Goal: Download file/media

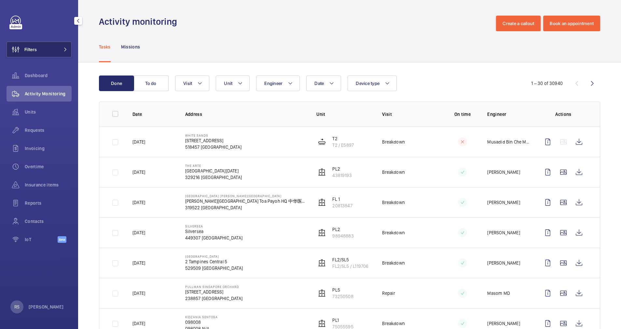
click at [64, 45] on button "Filters" at bounding box center [39, 50] width 65 height 16
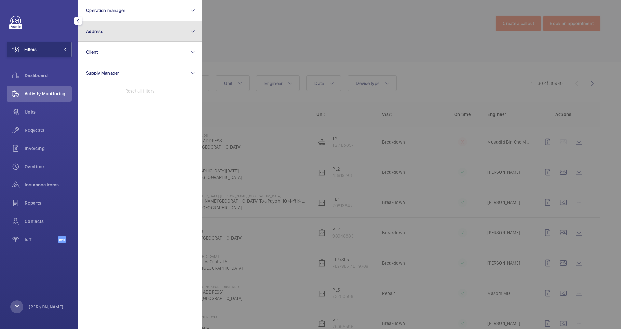
click at [100, 30] on span "Address" at bounding box center [94, 31] width 17 height 5
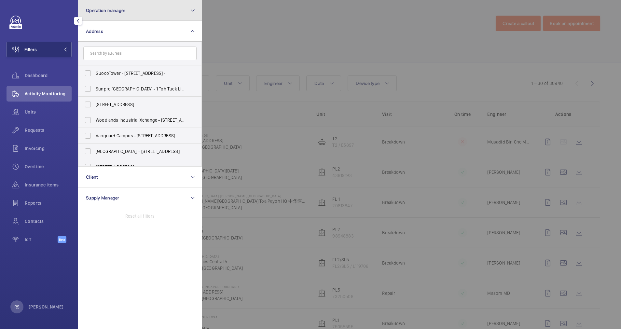
click at [110, 9] on span "Operation manager" at bounding box center [105, 10] width 39 height 5
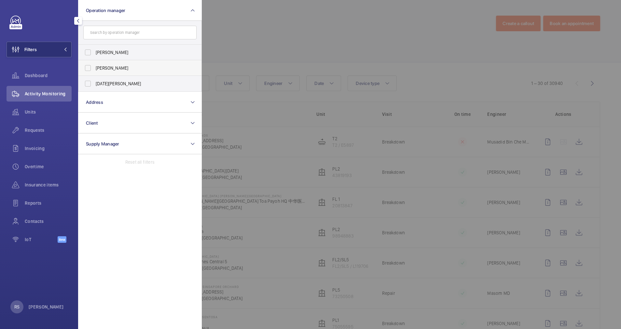
click at [107, 69] on span "[PERSON_NAME]" at bounding box center [141, 68] width 90 height 7
click at [94, 69] on input "[PERSON_NAME]" at bounding box center [87, 68] width 13 height 13
checkbox input "true"
click at [329, 24] on div at bounding box center [512, 164] width 621 height 329
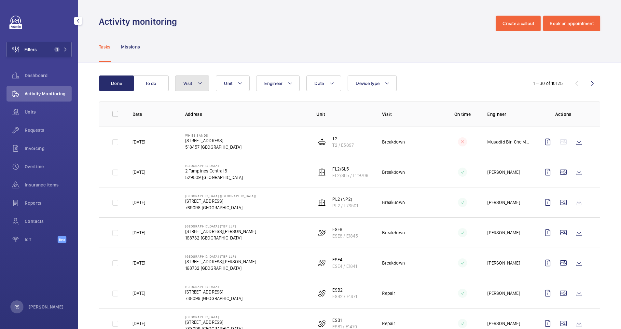
click at [201, 83] on mat-icon at bounding box center [199, 83] width 5 height 8
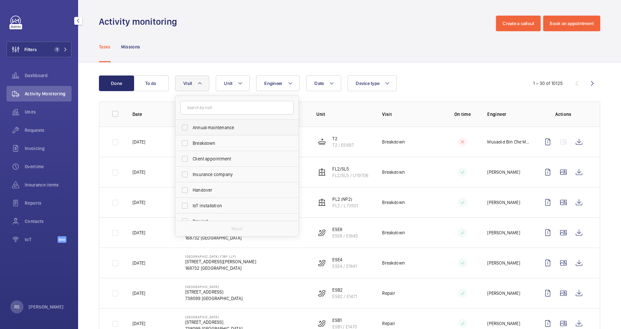
click at [215, 130] on span "Annual maintenance" at bounding box center [238, 127] width 90 height 7
click at [191, 130] on input "Annual maintenance" at bounding box center [184, 127] width 13 height 13
checkbox input "true"
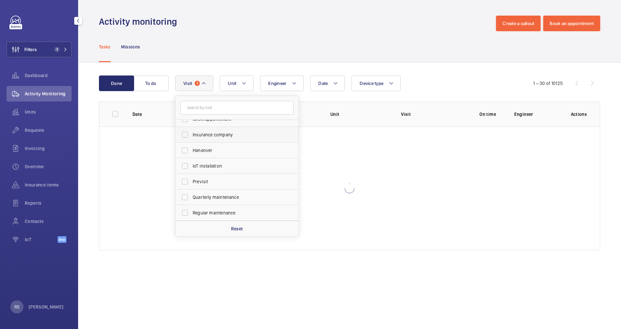
scroll to position [49, 0]
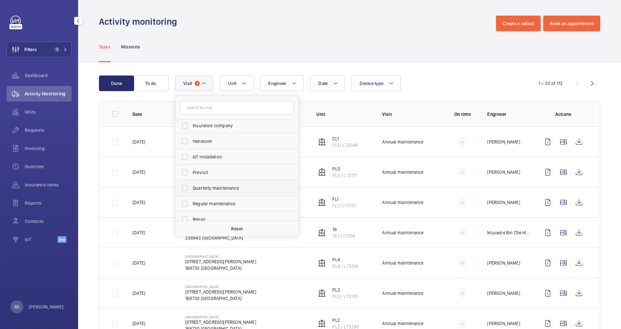
drag, startPoint x: 216, startPoint y: 188, endPoint x: 215, endPoint y: 193, distance: 5.0
click at [216, 188] on span "Quarterly maintenance" at bounding box center [238, 188] width 90 height 7
click at [191, 188] on input "Quarterly maintenance" at bounding box center [184, 188] width 13 height 13
checkbox input "true"
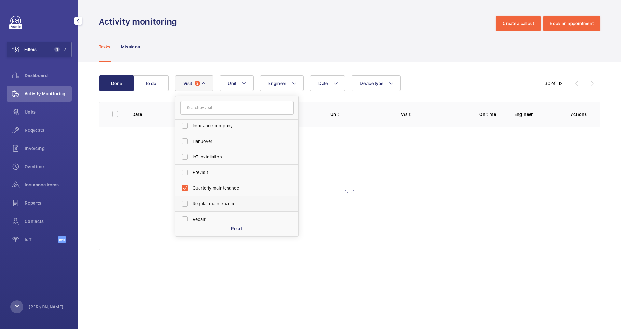
click at [212, 206] on span "Regular maintenance" at bounding box center [238, 204] width 90 height 7
click at [191, 206] on input "Regular maintenance" at bounding box center [184, 203] width 13 height 13
checkbox input "true"
click at [212, 206] on label "Semiannual maintenance" at bounding box center [231, 202] width 113 height 16
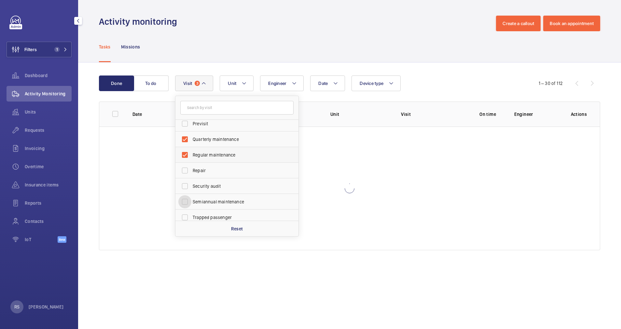
click at [191, 206] on input "Semiannual maintenance" at bounding box center [184, 201] width 13 height 13
checkbox input "true"
click at [444, 158] on div at bounding box center [349, 189] width 501 height 124
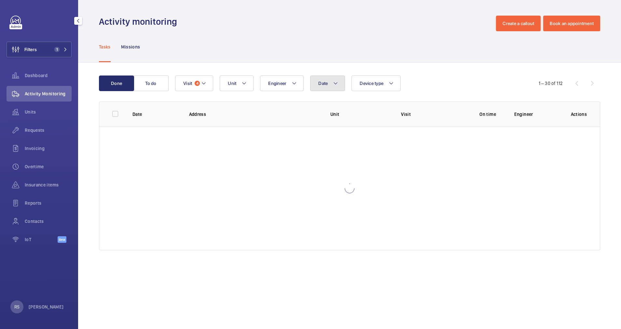
click at [331, 84] on button "Date" at bounding box center [327, 84] width 35 height 16
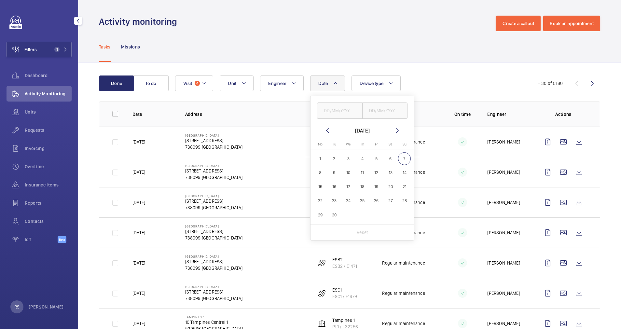
click at [328, 134] on mat-icon at bounding box center [328, 131] width 8 height 8
click at [377, 153] on span "1" at bounding box center [376, 158] width 13 height 13
type input "[DATE]"
click at [405, 215] on span "31" at bounding box center [404, 215] width 13 height 13
type input "[DATE]"
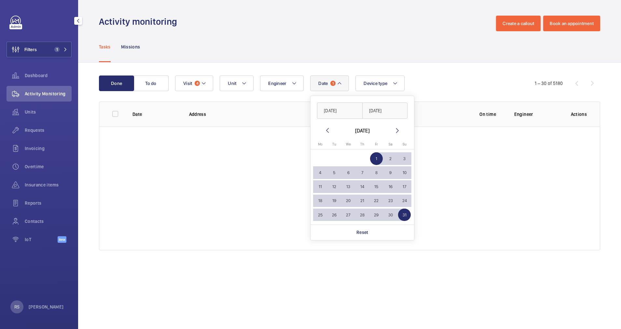
click at [452, 48] on div "Tasks Missions" at bounding box center [349, 46] width 501 height 31
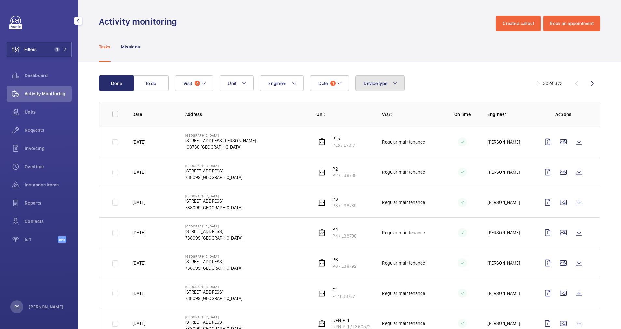
click at [398, 87] on button "Device type" at bounding box center [379, 84] width 49 height 16
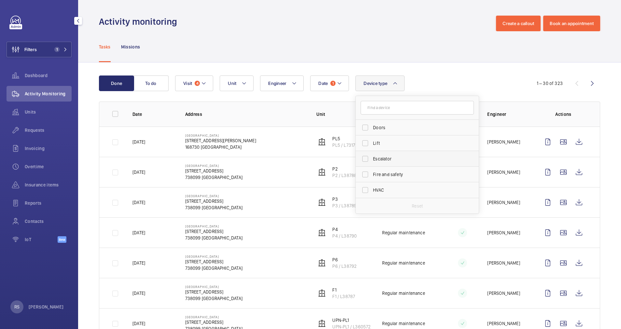
click at [400, 161] on span "Escalator" at bounding box center [418, 159] width 90 height 7
click at [372, 161] on input "Escalator" at bounding box center [365, 158] width 13 height 13
click at [400, 162] on span "Escalator" at bounding box center [418, 159] width 90 height 7
click at [372, 162] on input "Escalator" at bounding box center [365, 158] width 13 height 13
checkbox input "false"
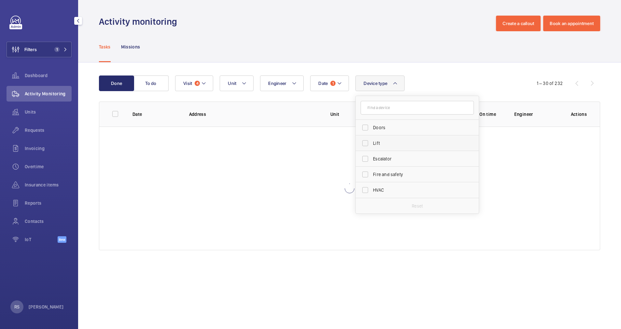
click at [394, 142] on span "Lift" at bounding box center [418, 143] width 90 height 7
click at [372, 142] on input "Lift" at bounding box center [365, 143] width 13 height 13
checkbox input "true"
click at [381, 38] on div "Tasks Missions" at bounding box center [349, 46] width 501 height 31
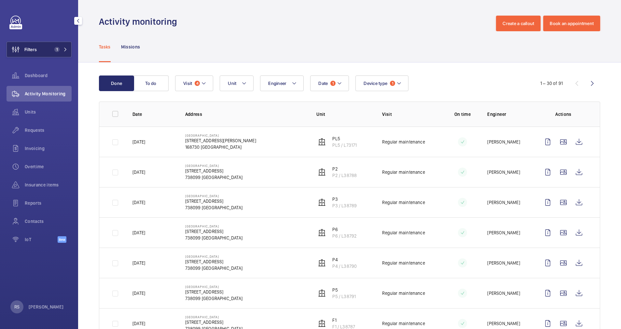
click at [67, 49] on button "Filters 1" at bounding box center [39, 50] width 65 height 16
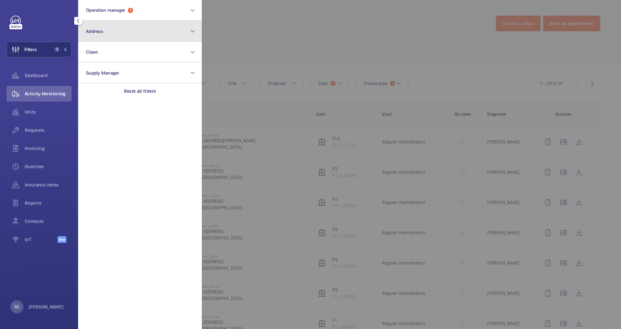
click at [124, 35] on button "Address" at bounding box center [140, 31] width 124 height 21
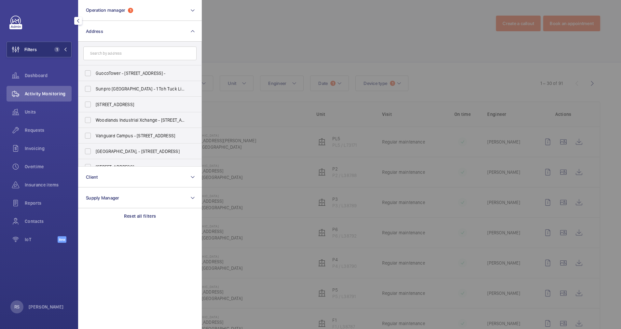
click at [133, 47] on input "text" at bounding box center [139, 54] width 113 height 14
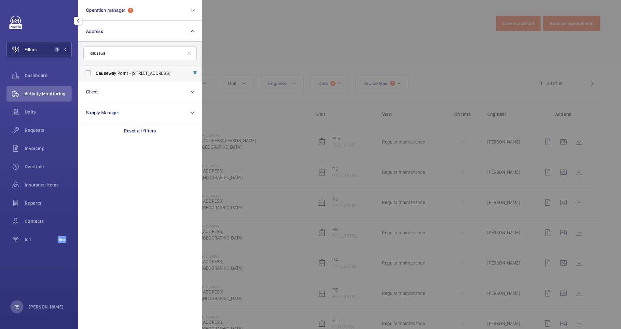
type input "causewa"
click at [141, 70] on span "Causewa y Point - [STREET_ADDRESS]" at bounding box center [141, 73] width 90 height 7
click at [94, 70] on input "Causewa y Point - [STREET_ADDRESS]" at bounding box center [87, 73] width 13 height 13
checkbox input "true"
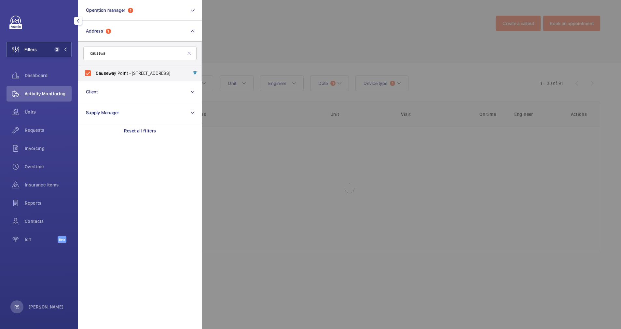
click at [384, 9] on div at bounding box center [512, 164] width 621 height 329
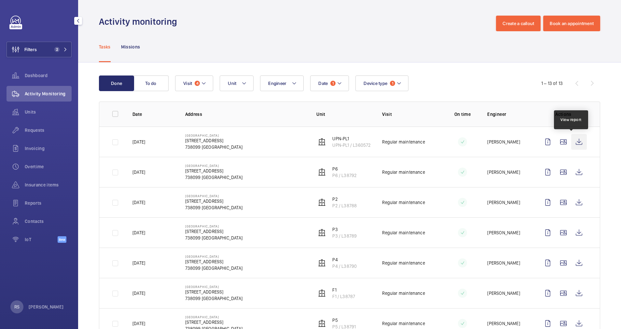
click at [571, 140] on wm-front-icon-button at bounding box center [579, 142] width 16 height 16
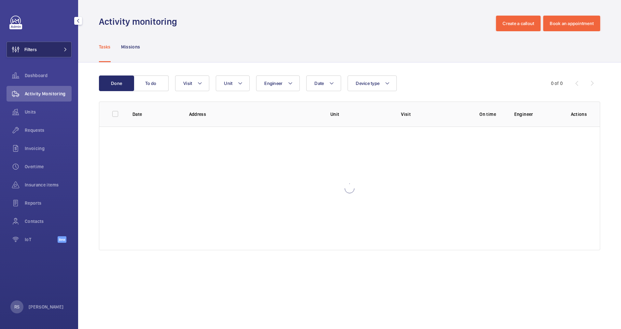
click at [65, 44] on button "Filters" at bounding box center [39, 50] width 65 height 16
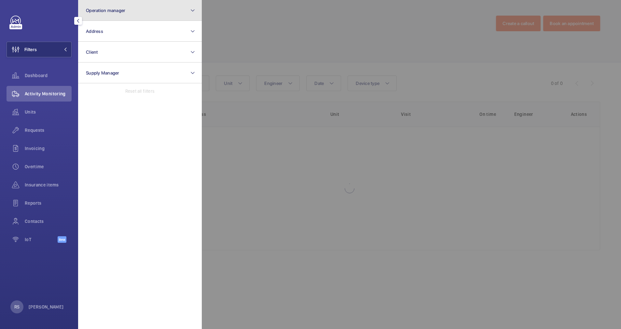
click at [139, 3] on button "Operation manager" at bounding box center [140, 10] width 124 height 21
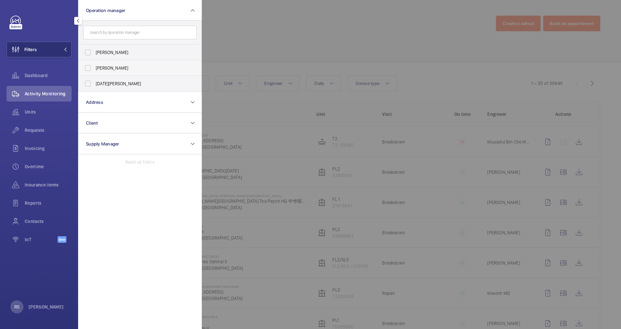
click at [126, 63] on label "[PERSON_NAME]" at bounding box center [134, 68] width 113 height 16
click at [94, 63] on input "[PERSON_NAME]" at bounding box center [87, 68] width 13 height 13
checkbox input "true"
click at [353, 21] on div at bounding box center [512, 164] width 621 height 329
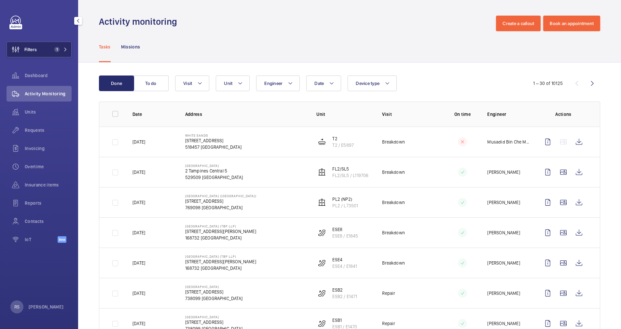
click at [62, 46] on button "Filters 1" at bounding box center [39, 50] width 65 height 16
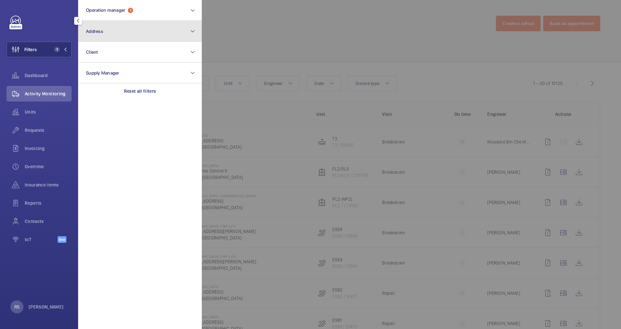
click at [93, 30] on span "Address" at bounding box center [94, 31] width 17 height 5
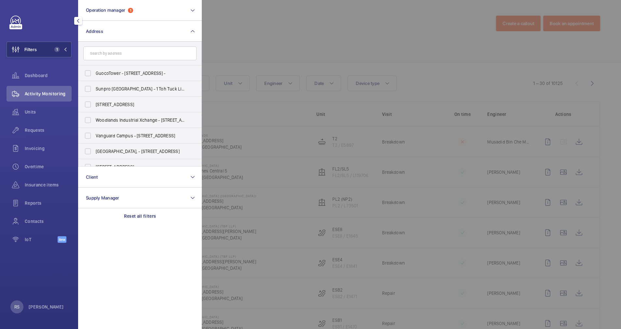
click at [117, 51] on input "text" at bounding box center [139, 54] width 113 height 14
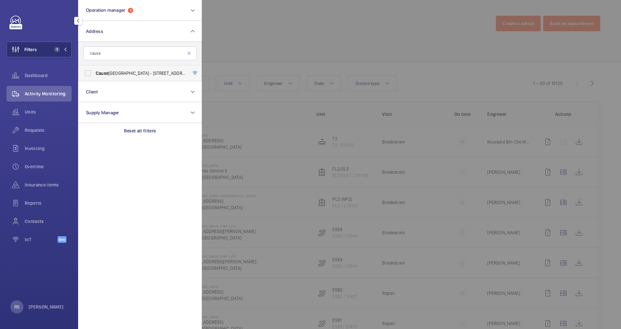
type input "cause"
click at [117, 68] on label "Cause way Point - 1 Woodlands Square, SINGAPORE 738099" at bounding box center [134, 73] width 113 height 16
click at [94, 68] on input "Cause way Point - 1 Woodlands Square, SINGAPORE 738099" at bounding box center [87, 73] width 13 height 13
checkbox input "true"
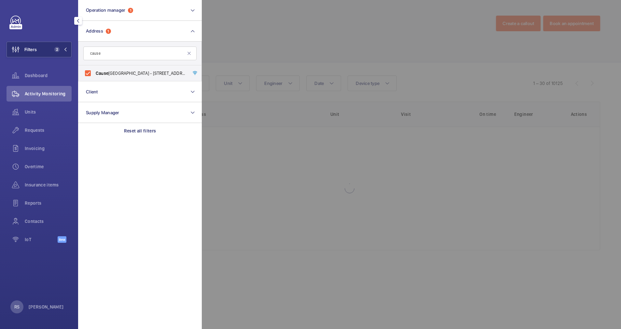
click at [226, 35] on div at bounding box center [512, 164] width 621 height 329
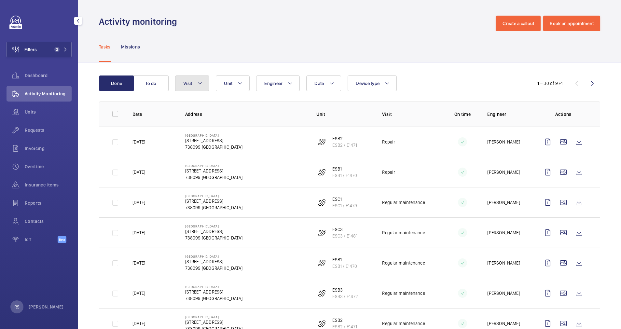
click at [202, 80] on mat-icon at bounding box center [199, 83] width 5 height 8
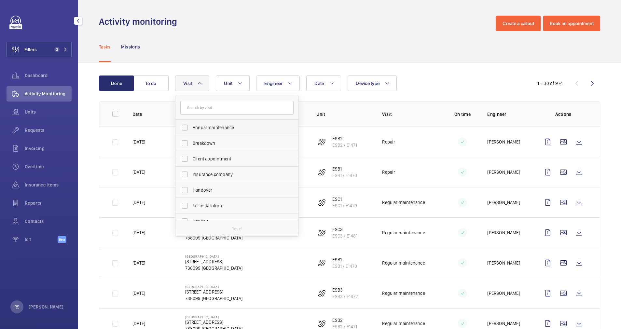
click at [214, 132] on label "Annual maintenance" at bounding box center [231, 128] width 113 height 16
click at [191, 132] on input "Annual maintenance" at bounding box center [184, 127] width 13 height 13
checkbox input "true"
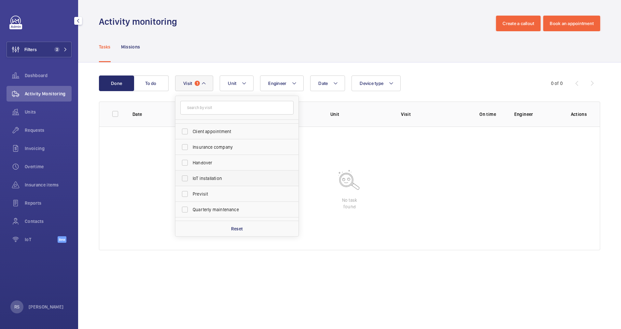
scroll to position [49, 0]
click at [213, 187] on span "Quarterly maintenance" at bounding box center [238, 188] width 90 height 7
click at [191, 187] on input "Quarterly maintenance" at bounding box center [184, 188] width 13 height 13
checkbox input "true"
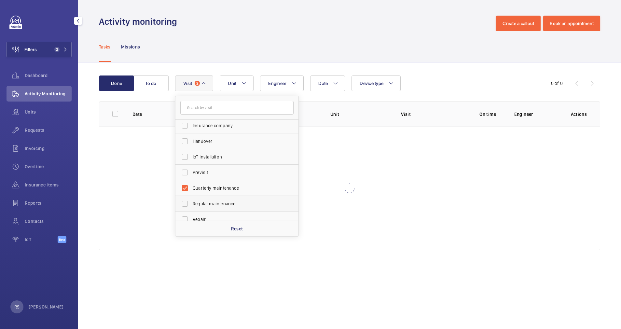
click at [210, 210] on label "Regular maintenance" at bounding box center [231, 204] width 113 height 16
click at [191, 210] on input "Regular maintenance" at bounding box center [184, 203] width 13 height 13
checkbox input "true"
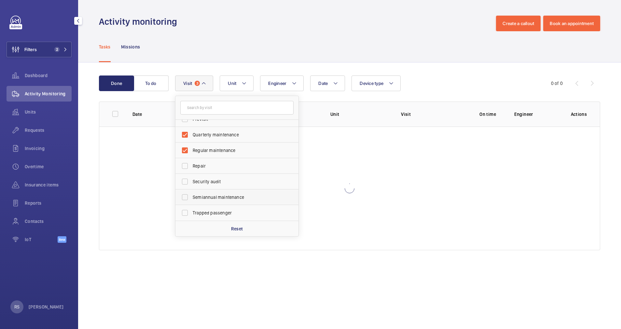
click at [208, 198] on span "Semiannual maintenance" at bounding box center [238, 197] width 90 height 7
click at [191, 198] on input "Semiannual maintenance" at bounding box center [184, 197] width 13 height 13
checkbox input "true"
click at [316, 48] on div "Tasks Missions" at bounding box center [349, 46] width 501 height 31
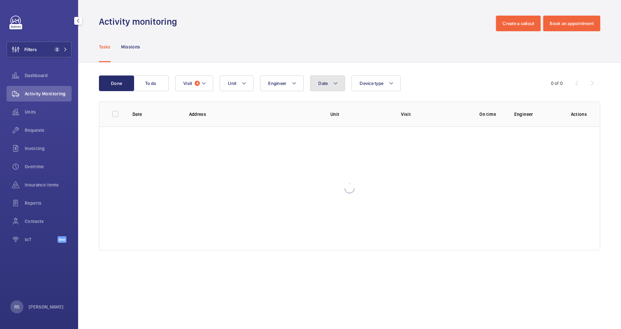
click at [339, 85] on button "Date" at bounding box center [327, 84] width 35 height 16
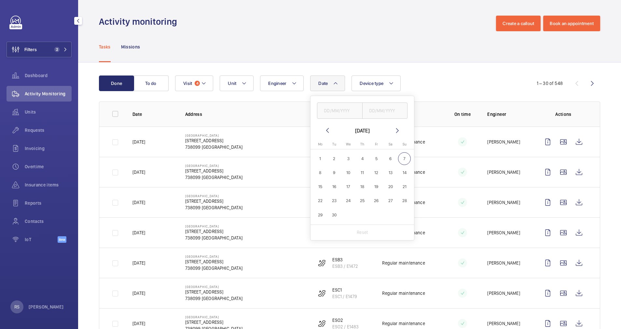
click at [329, 130] on mat-icon at bounding box center [328, 131] width 8 height 8
click at [376, 158] on span "1" at bounding box center [376, 158] width 13 height 13
type input "[DATE]"
click at [404, 215] on span "31" at bounding box center [404, 215] width 13 height 13
type input "[DATE]"
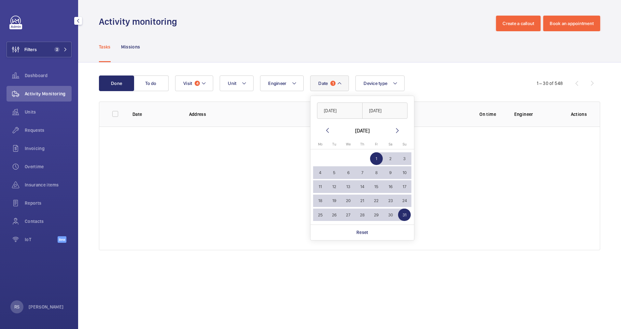
click at [436, 33] on div "Tasks Missions" at bounding box center [349, 46] width 501 height 31
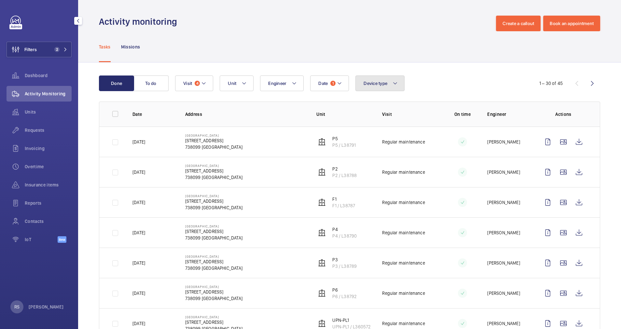
click at [393, 84] on button "Device type" at bounding box center [379, 84] width 49 height 16
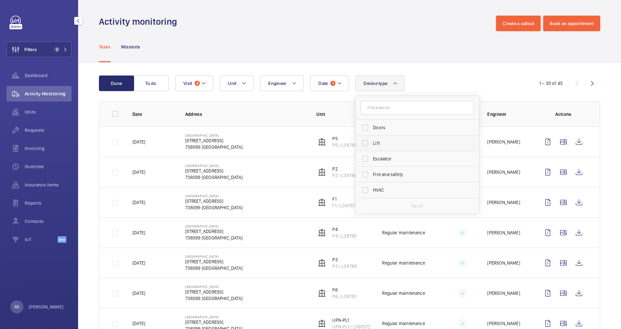
click at [391, 147] on label "Lift" at bounding box center [412, 143] width 113 height 16
click at [372, 147] on input "Lift" at bounding box center [365, 143] width 13 height 13
checkbox input "true"
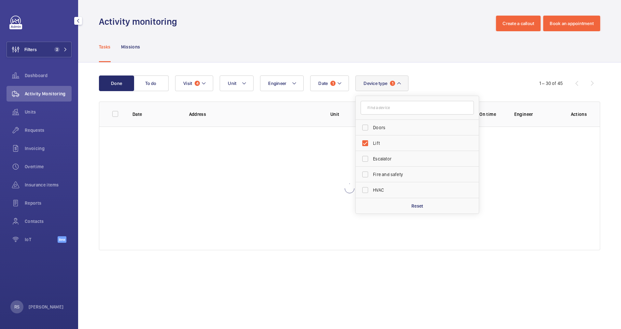
click at [417, 47] on div "Tasks Missions" at bounding box center [349, 46] width 501 height 31
